Goal: Transaction & Acquisition: Purchase product/service

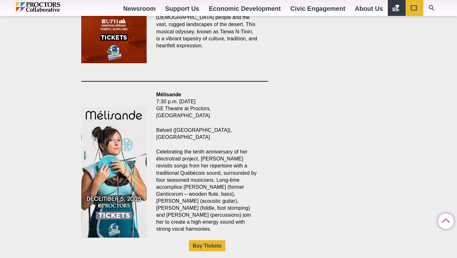
scroll to position [682, 0]
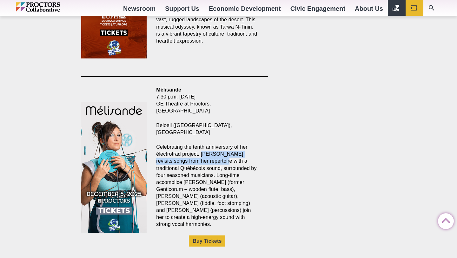
drag, startPoint x: 202, startPoint y: 127, endPoint x: 222, endPoint y: 136, distance: 22.1
click at [222, 144] on p "Celebrating the tenth anniversary of her électrotrad project, Mélisande revisit…" at bounding box center [207, 186] width 102 height 84
click at [193, 202] on div "Mélisande 7:30 p.m. Friday, Dec. 5 GE Theatre at Proctors, Schenectady Beloeil …" at bounding box center [207, 169] width 121 height 167
drag, startPoint x: 184, startPoint y: 197, endPoint x: 154, endPoint y: 122, distance: 81.0
click at [154, 122] on div "Mélisande 7:30 p.m. Friday, Dec. 5 GE Theatre at Proctors, Schenectady Beloeil …" at bounding box center [207, 169] width 121 height 167
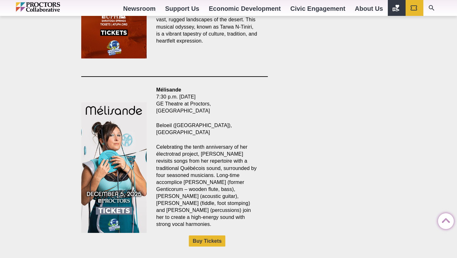
copy p "Celebrating the tenth anniversary of her électrotrad project, [PERSON_NAME] rev…"
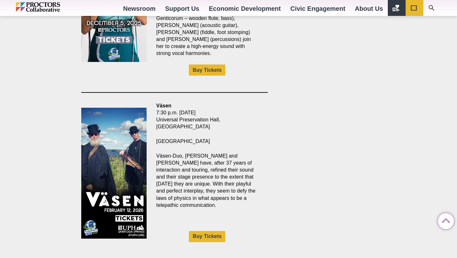
scroll to position [867, 0]
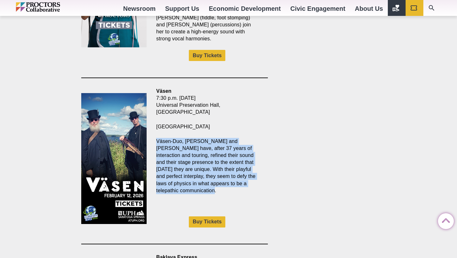
drag, startPoint x: 222, startPoint y: 164, endPoint x: 154, endPoint y: 117, distance: 82.5
click at [154, 117] on div "Väsen 7:30 p.m. Thursday, Feb. 12 Universal Preservation Hall, Saratoga Springs…" at bounding box center [207, 161] width 121 height 147
copy p "Väsen-Duo, [PERSON_NAME] and [PERSON_NAME] have, after 37 years of interaction …"
click at [210, 216] on link "Buy Tickets" at bounding box center [207, 221] width 37 height 11
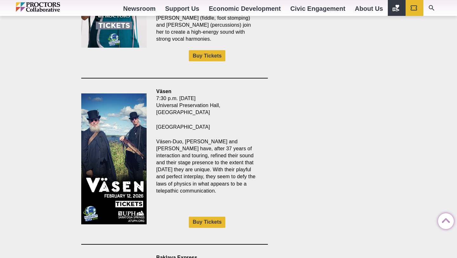
scroll to position [1031, 0]
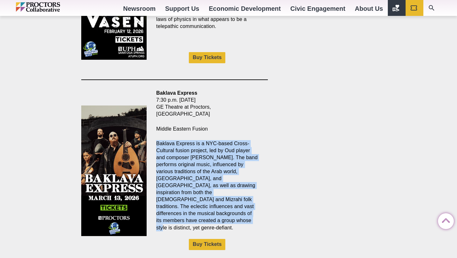
drag, startPoint x: 240, startPoint y: 179, endPoint x: 155, endPoint y: 110, distance: 109.5
click at [156, 110] on div "Baklava Express 7:30 p.m. [DATE] GE Theatre at Proctors, [GEOGRAPHIC_DATA] Midd…" at bounding box center [207, 173] width 121 height 167
copy p "Baklava Express is a NYC-based Cross-Cultural fusion project, led by Oud player…"
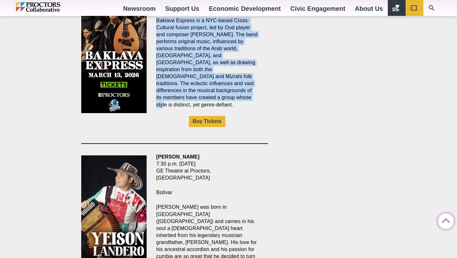
scroll to position [1170, 0]
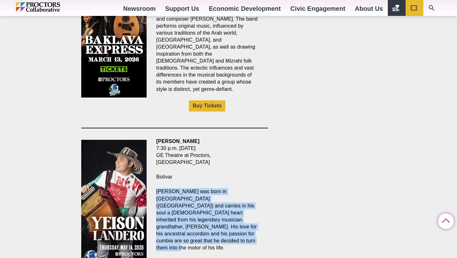
drag, startPoint x: 265, startPoint y: 189, endPoint x: 155, endPoint y: 147, distance: 117.4
click at [155, 147] on div "[PERSON_NAME] 7:30 p.m. [DATE] GE Theatre at Proctors, [GEOGRAPHIC_DATA] [GEOGR…" at bounding box center [207, 207] width 121 height 139
copy p "[PERSON_NAME] was born in [GEOGRAPHIC_DATA] ([GEOGRAPHIC_DATA]) and carries in …"
